Goal: Task Accomplishment & Management: Complete application form

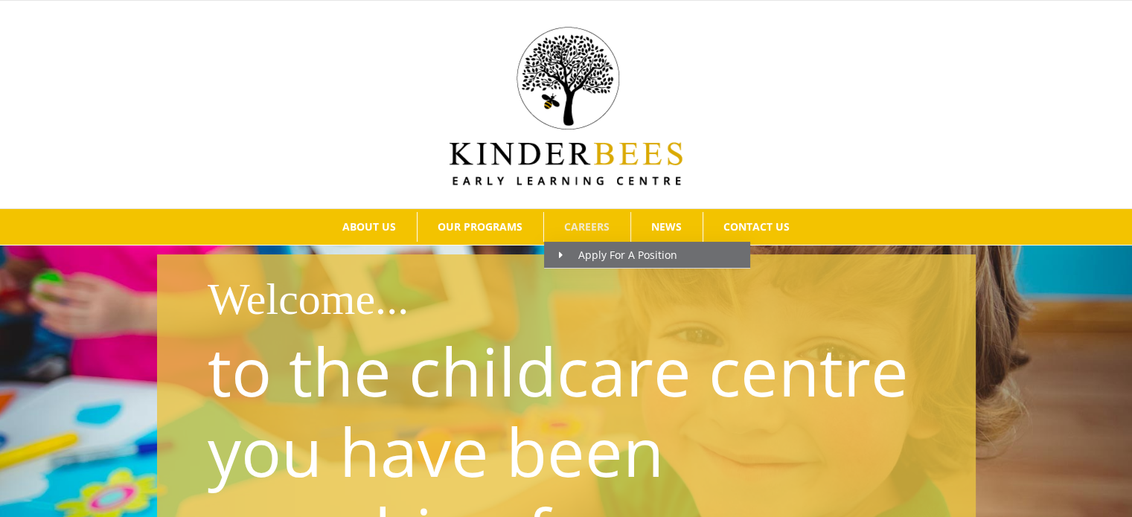
click at [584, 226] on span "CAREERS" at bounding box center [586, 227] width 45 height 10
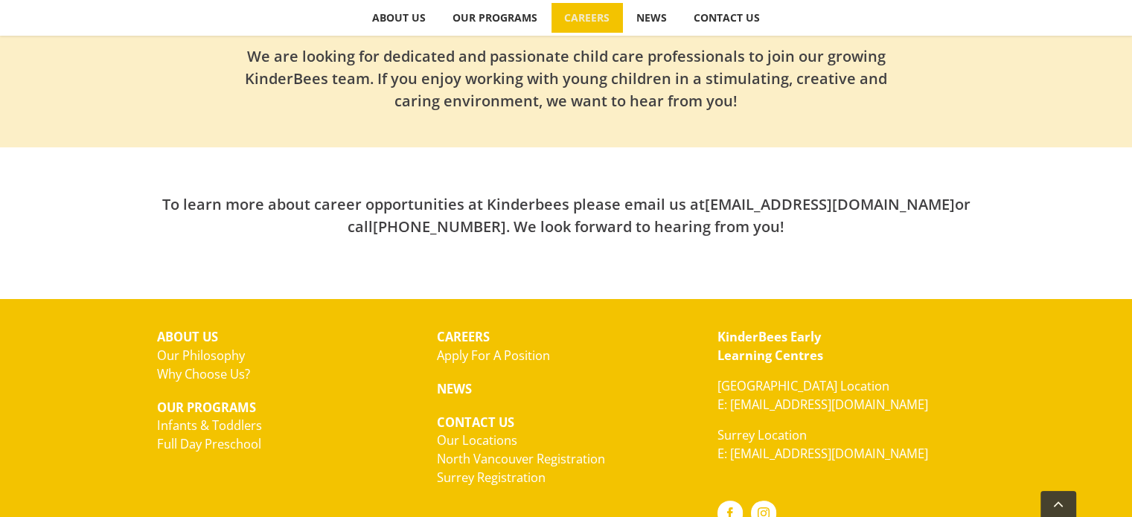
scroll to position [573, 0]
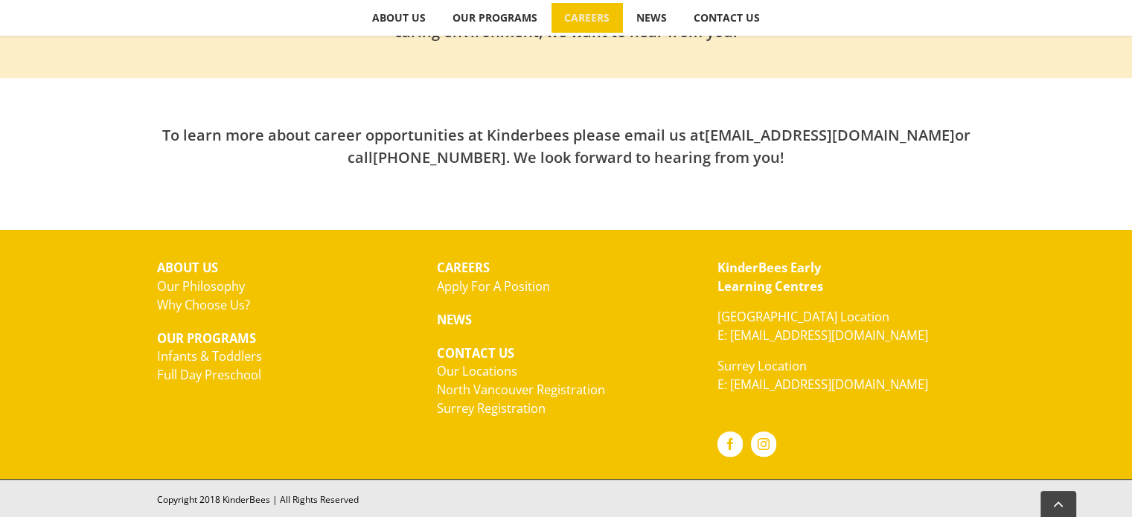
click at [461, 281] on link "Apply For A Position" at bounding box center [493, 286] width 113 height 17
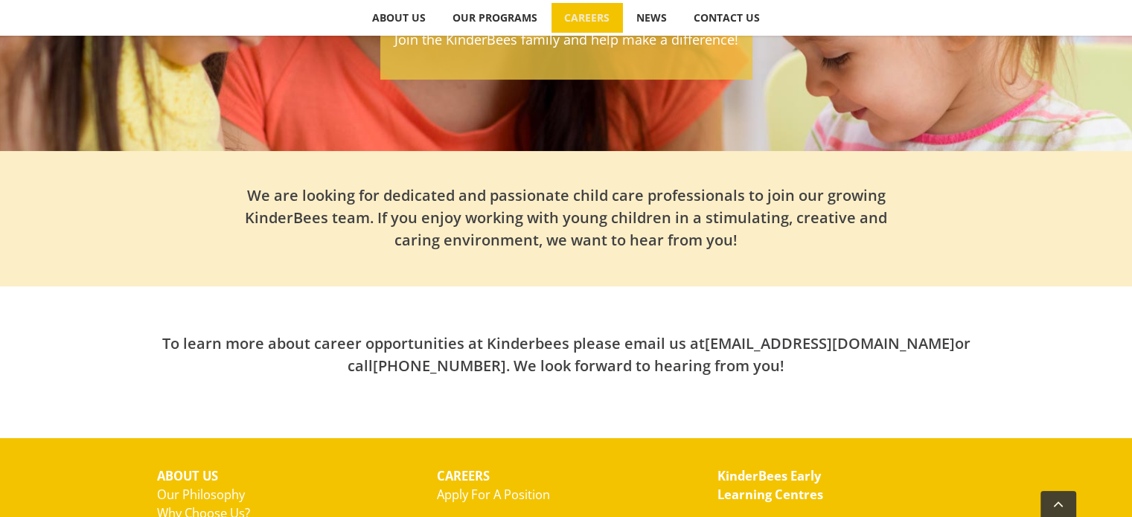
scroll to position [341, 0]
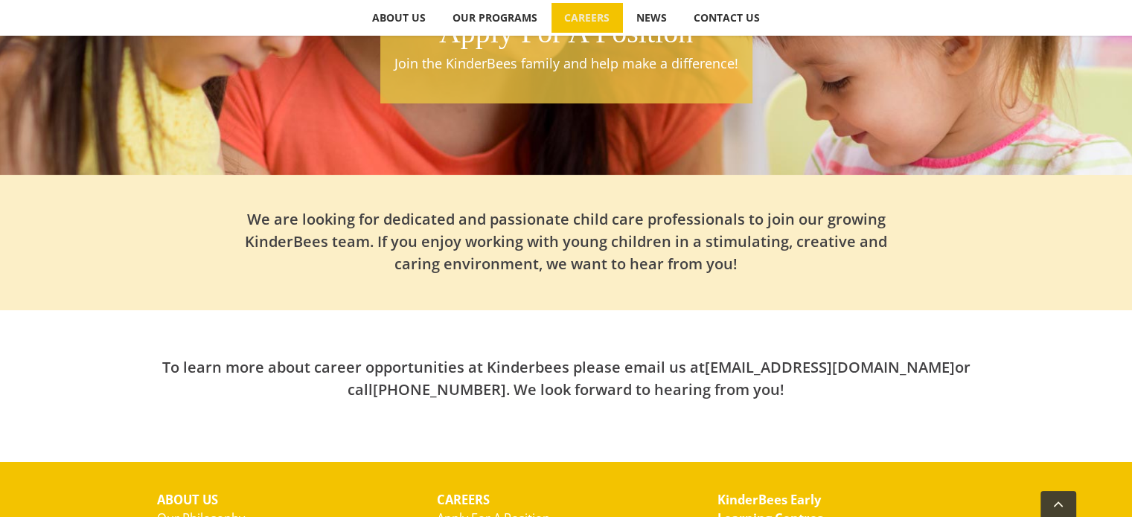
click at [461, 203] on div "We are looking for dedicated and passionate child care professionals to join ou…" at bounding box center [566, 235] width 819 height 121
